Goal: Check status: Check status

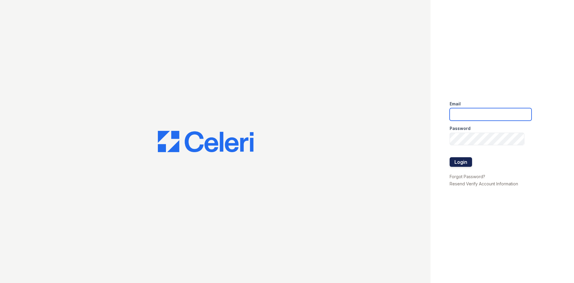
type input "[EMAIL_ADDRESS][DOMAIN_NAME]"
click at [460, 161] on button "Login" at bounding box center [461, 162] width 22 height 10
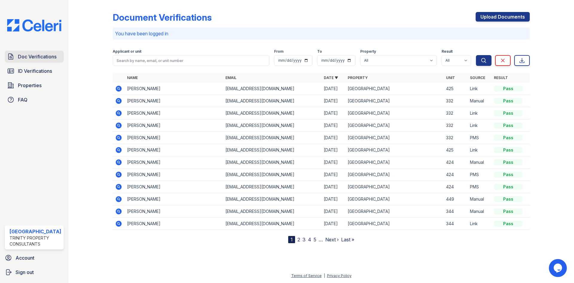
click at [48, 59] on span "Doc Verifications" at bounding box center [37, 56] width 39 height 7
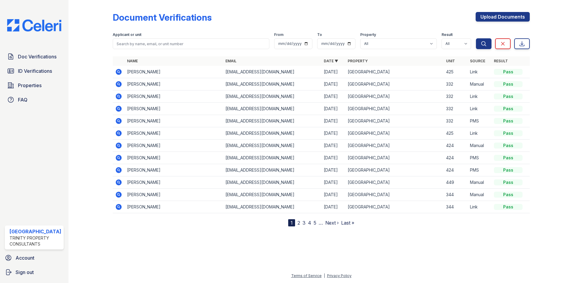
click at [120, 72] on icon at bounding box center [119, 72] width 6 height 6
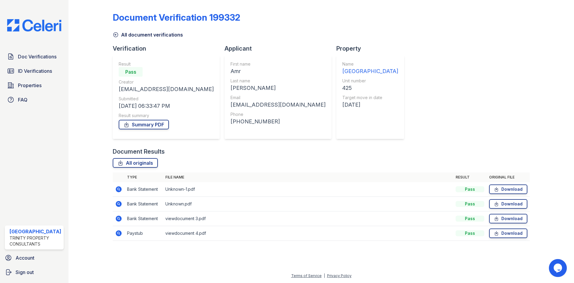
click at [119, 234] on icon at bounding box center [118, 232] width 7 height 7
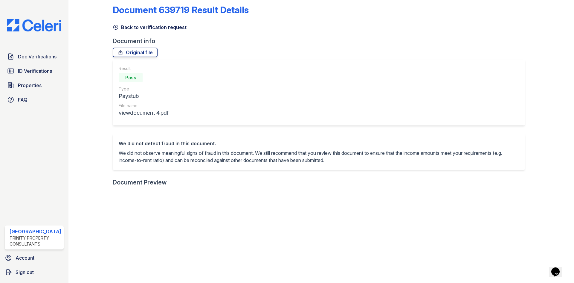
scroll to position [7, 0]
click at [140, 54] on link "Original file" at bounding box center [135, 53] width 45 height 10
click at [116, 26] on icon at bounding box center [116, 28] width 6 height 6
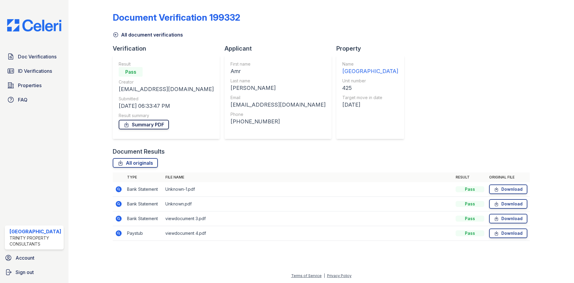
click at [152, 124] on link "Summary PDF" at bounding box center [144, 125] width 50 height 10
click at [377, 41] on div "Document Verification 199332 All document verifications Verification Result Pas…" at bounding box center [321, 124] width 417 height 244
click at [43, 64] on div "Doc Verifications ID Verifications Properties FAQ" at bounding box center [34, 78] width 64 height 55
click at [44, 54] on span "Doc Verifications" at bounding box center [37, 56] width 39 height 7
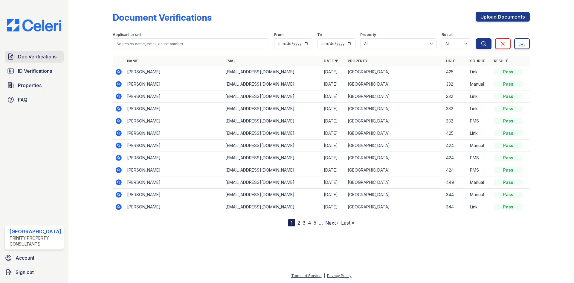
click at [38, 57] on span "Doc Verifications" at bounding box center [37, 56] width 39 height 7
click at [46, 79] on div "Doc Verifications ID Verifications Properties FAQ" at bounding box center [34, 78] width 64 height 55
click at [47, 60] on link "Doc Verifications" at bounding box center [34, 57] width 59 height 12
